Goal: Information Seeking & Learning: Learn about a topic

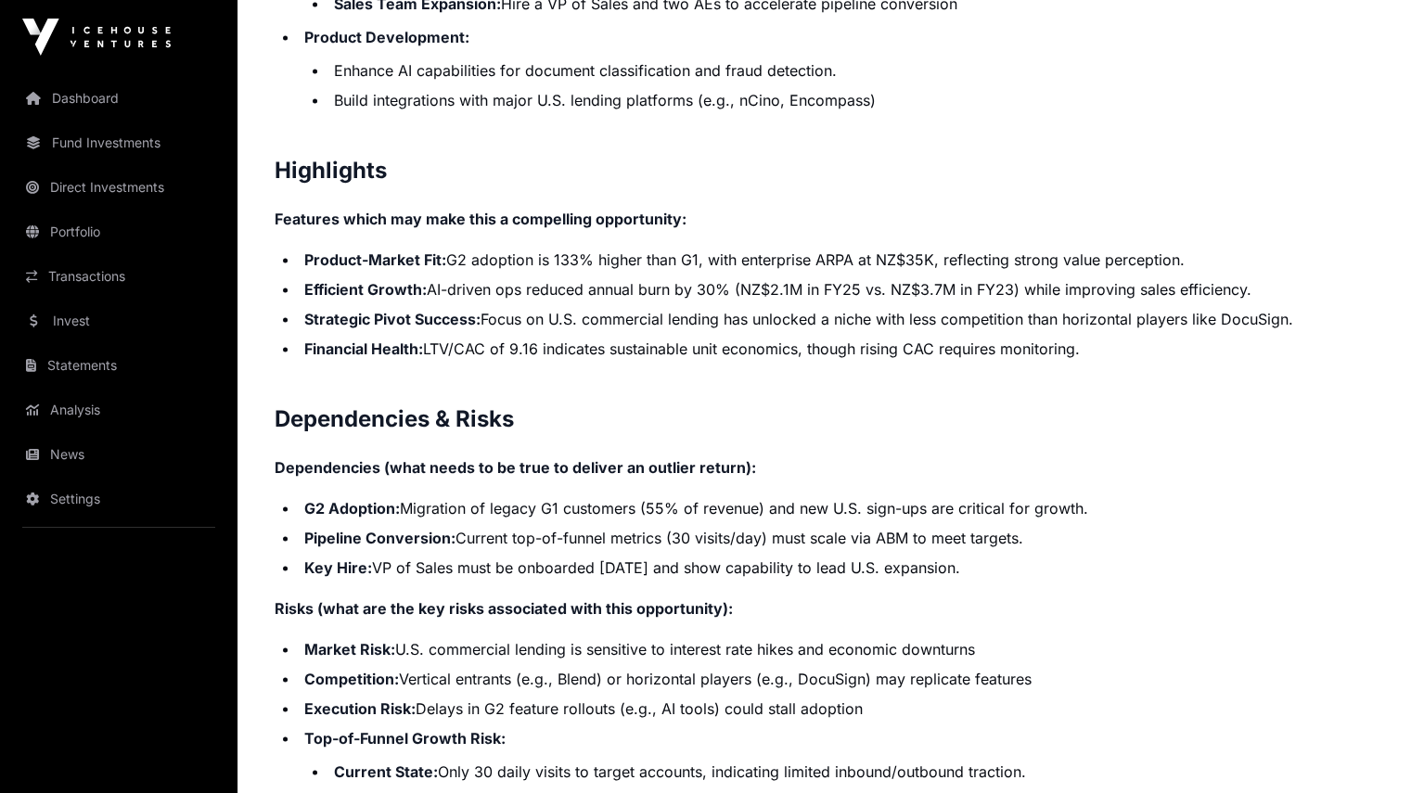
scroll to position [3826, 0]
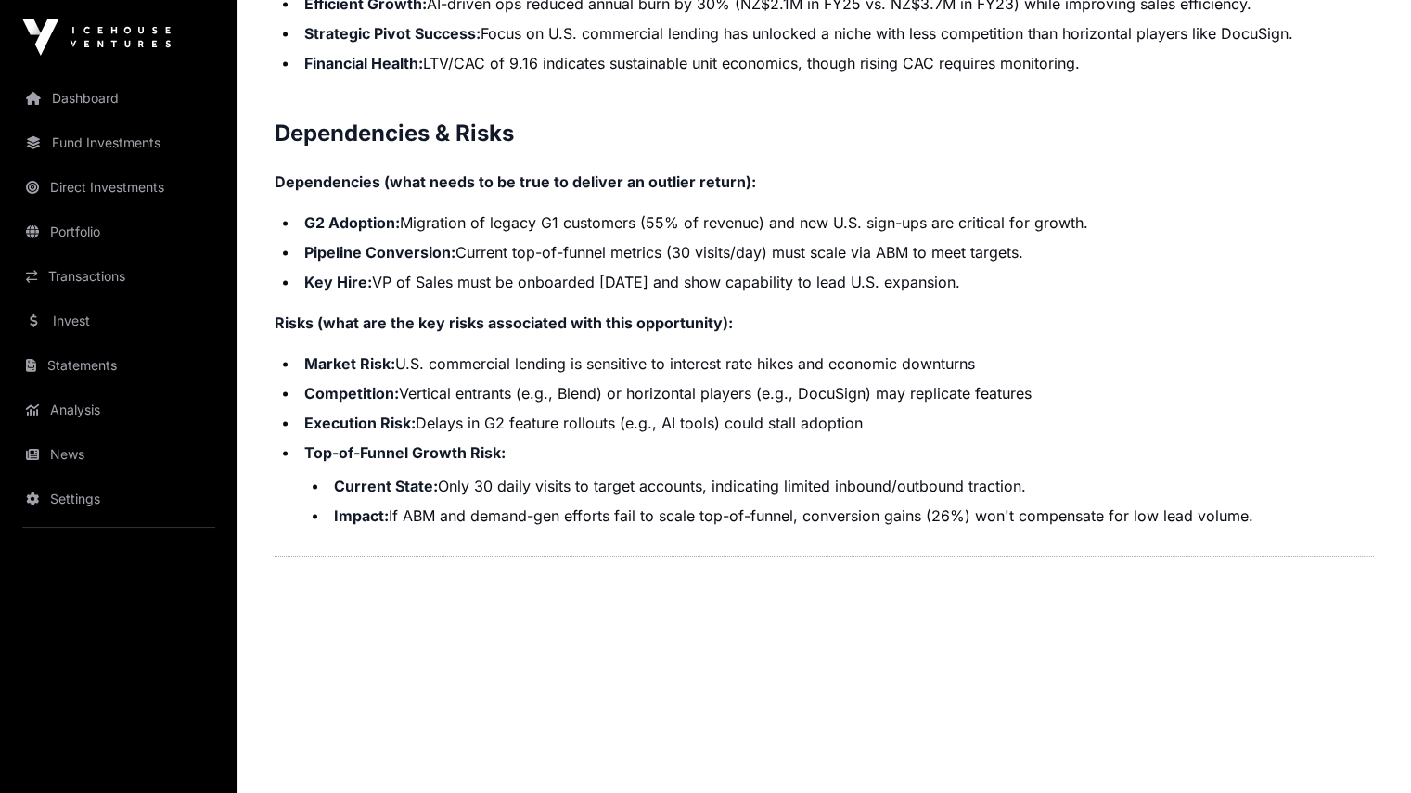
drag, startPoint x: 1011, startPoint y: 343, endPoint x: 271, endPoint y: 340, distance: 740.3
click at [302, 332] on strong "Risks (what are the key risks associated with this opportunity):" at bounding box center [504, 323] width 458 height 19
drag, startPoint x: 295, startPoint y: 372, endPoint x: 735, endPoint y: 379, distance: 439.8
click at [735, 332] on p "Risks (what are the key risks associated with this opportunity):" at bounding box center [824, 323] width 1099 height 22
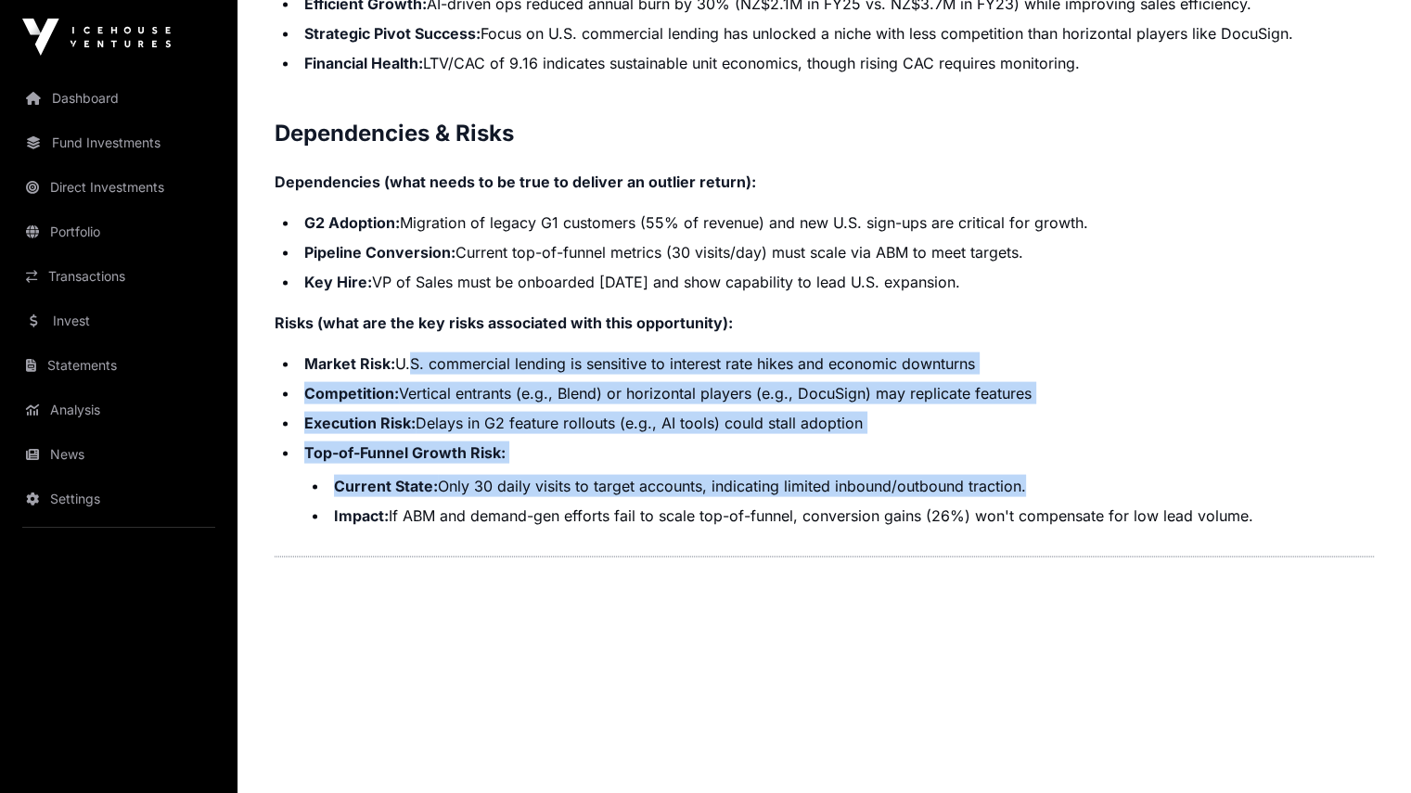
drag, startPoint x: 408, startPoint y: 412, endPoint x: 1019, endPoint y: 533, distance: 622.4
click at [905, 332] on ul "Market Risk: U.S. commercial lending is sensitive to interest rate hikes and ec…" at bounding box center [824, 440] width 1099 height 174
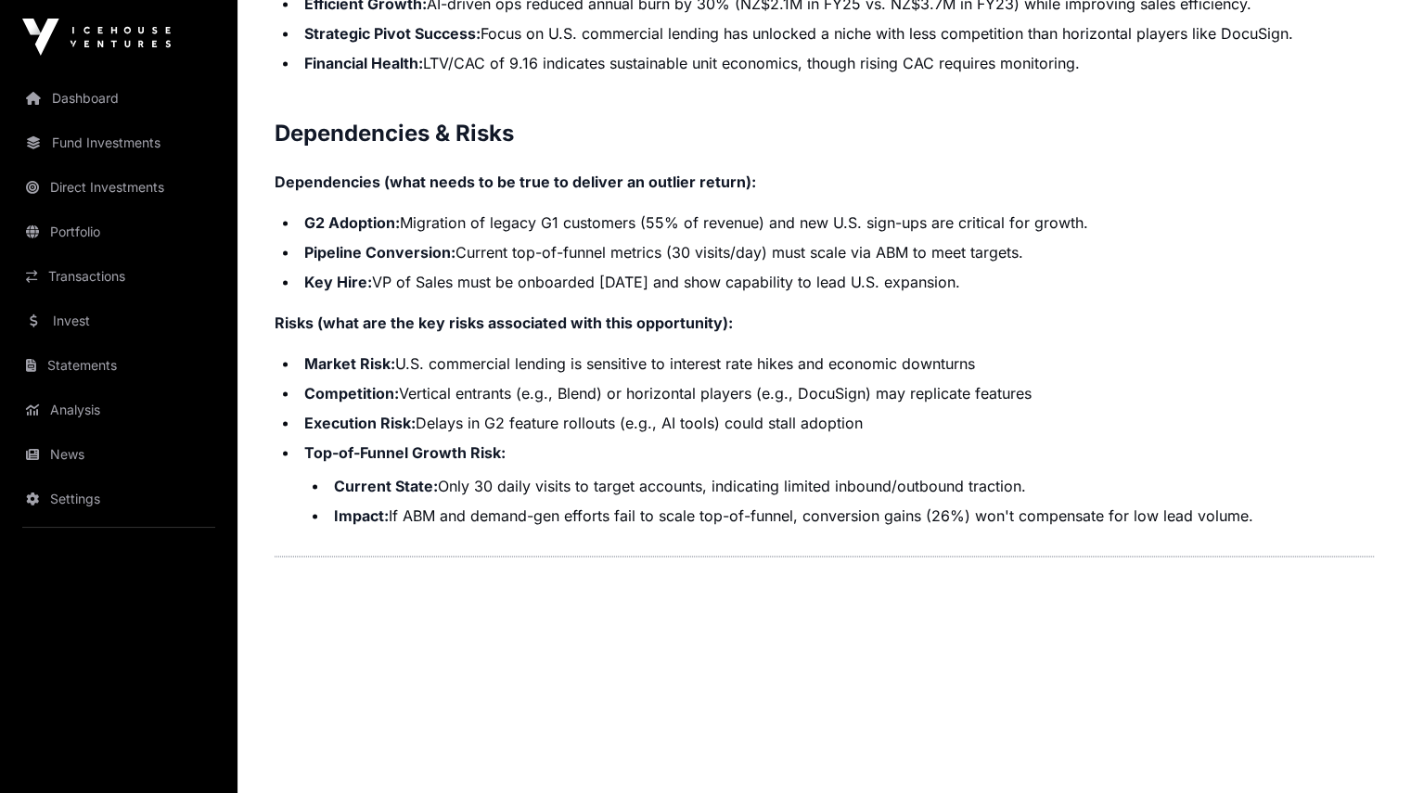
click at [905, 332] on li "Current State: Only 30 daily visits to target accounts, indicating limited inbo…" at bounding box center [851, 486] width 1046 height 22
drag, startPoint x: 473, startPoint y: 571, endPoint x: 1357, endPoint y: 582, distance: 884.2
click at [905, 332] on li "Impact: If ABM and demand-gen efforts fail to scale top-of-funnel, conversion g…" at bounding box center [851, 516] width 1046 height 22
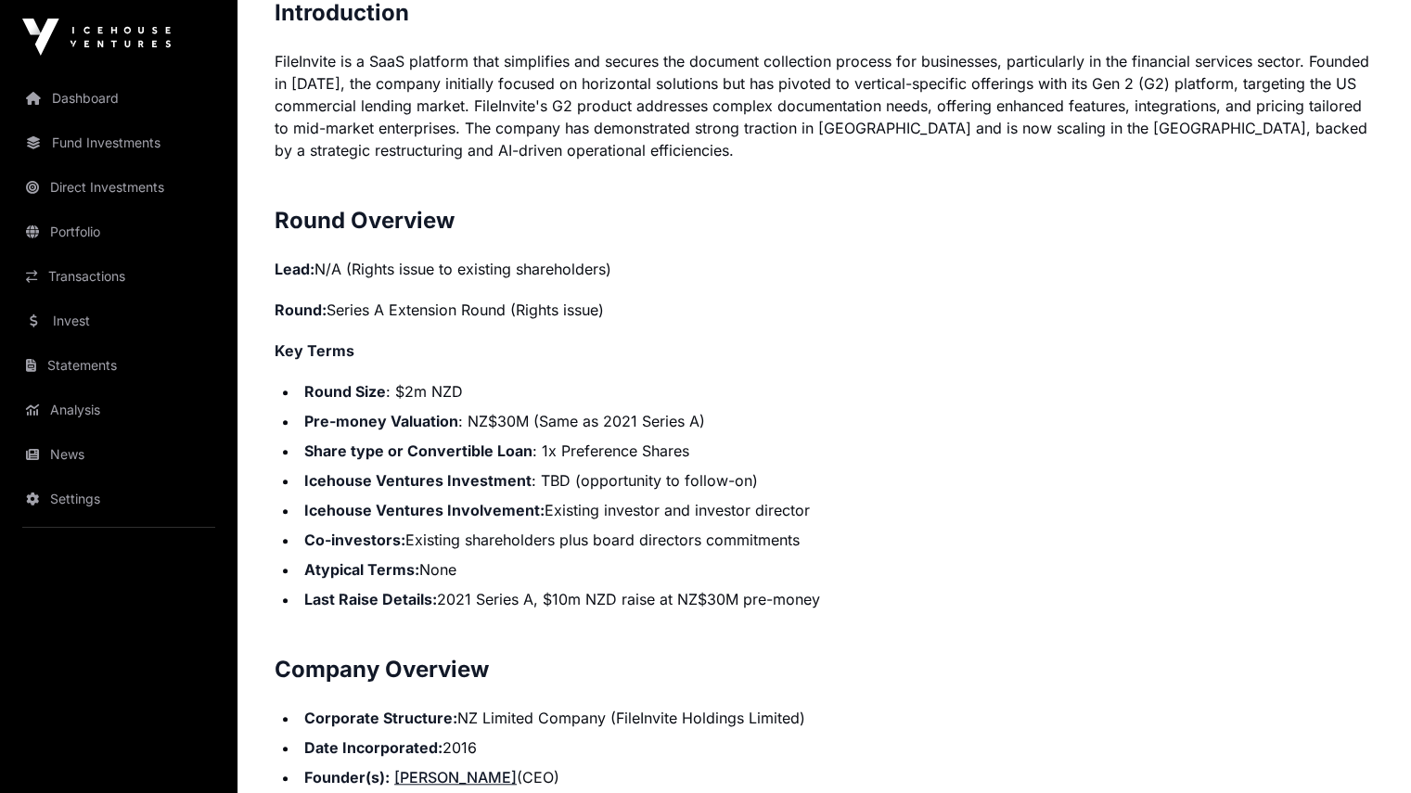
scroll to position [1670, 0]
